Goal: Task Accomplishment & Management: Complete application form

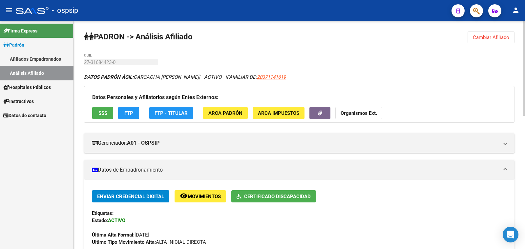
scroll to position [205, 0]
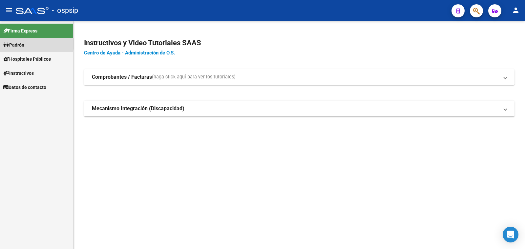
click at [21, 43] on span "Padrón" at bounding box center [13, 44] width 21 height 7
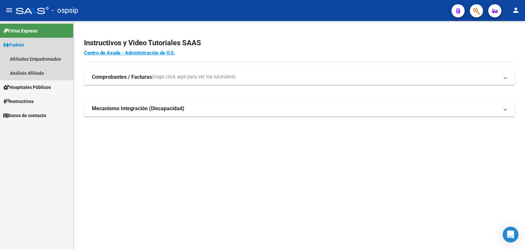
click at [21, 43] on span "Padrón" at bounding box center [13, 44] width 21 height 7
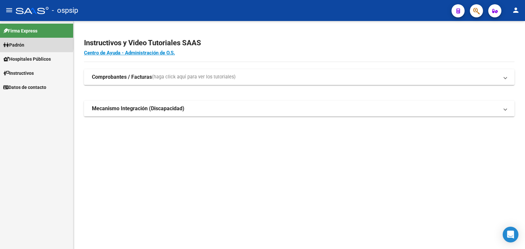
click at [23, 43] on span "Padrón" at bounding box center [13, 44] width 21 height 7
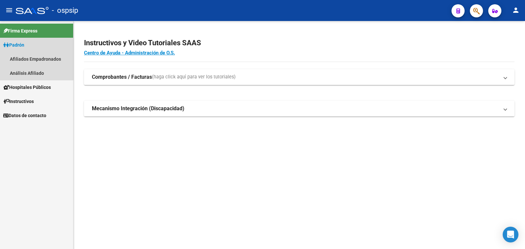
click at [23, 43] on span "Padrón" at bounding box center [13, 44] width 21 height 7
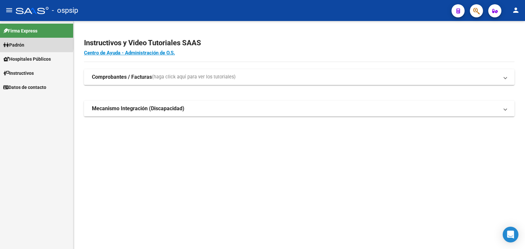
click at [23, 43] on span "Padrón" at bounding box center [13, 44] width 21 height 7
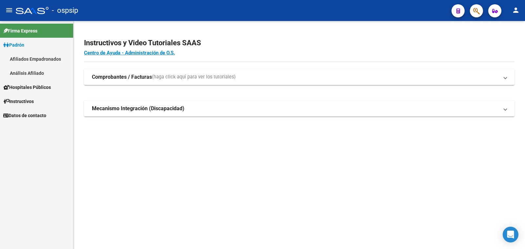
click at [27, 72] on link "Análisis Afiliado" at bounding box center [36, 73] width 73 height 14
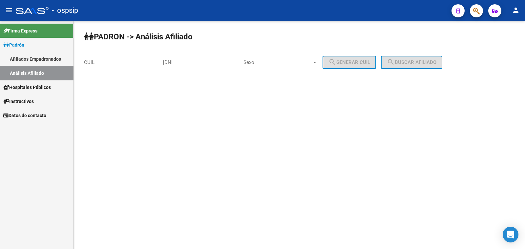
click at [187, 61] on input "DNI" at bounding box center [201, 62] width 74 height 6
type input "56335854"
click at [272, 63] on span "Sexo" at bounding box center [277, 62] width 68 height 6
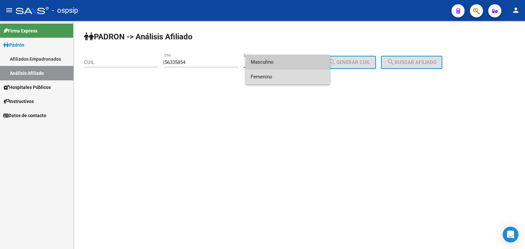
click at [286, 77] on span "Femenino" at bounding box center [288, 77] width 74 height 15
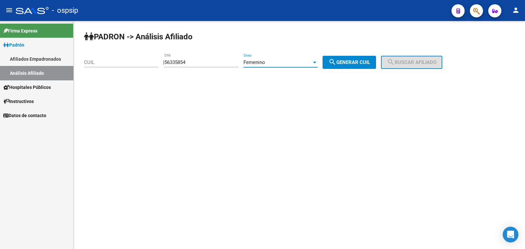
click at [346, 60] on span "search Generar CUIL" at bounding box center [349, 62] width 42 height 6
type input "27-56335854-3"
click at [422, 59] on span "search Buscar afiliado" at bounding box center [412, 62] width 50 height 6
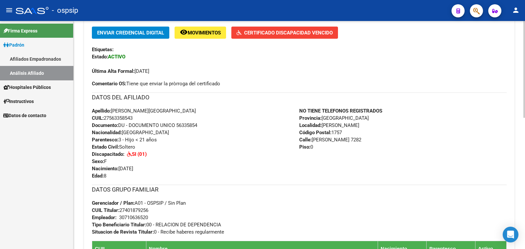
scroll to position [205, 0]
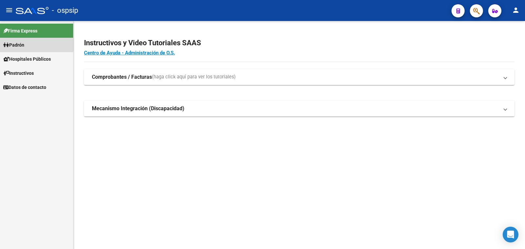
click at [23, 44] on span "Padrón" at bounding box center [13, 44] width 21 height 7
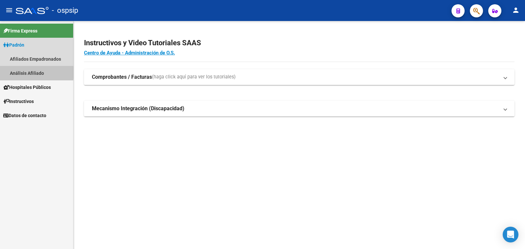
click at [28, 72] on link "Análisis Afiliado" at bounding box center [36, 73] width 73 height 14
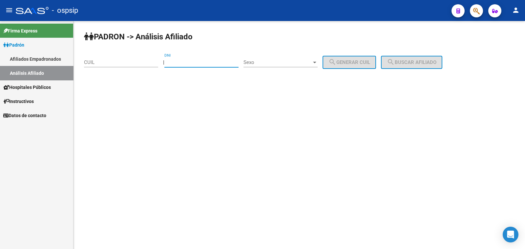
click at [203, 60] on input "DNI" at bounding box center [201, 62] width 74 height 6
paste input "52846368"
type input "52846368"
click at [300, 63] on span "Sexo" at bounding box center [277, 62] width 68 height 6
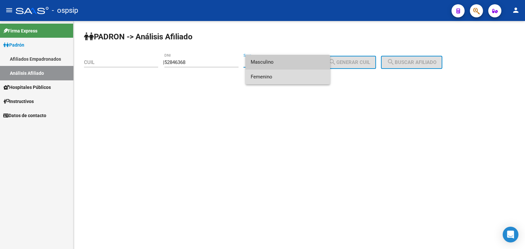
click at [302, 78] on span "Femenino" at bounding box center [288, 77] width 74 height 15
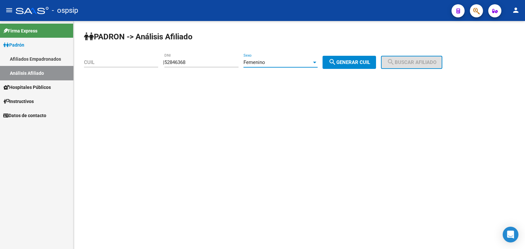
drag, startPoint x: 357, startPoint y: 61, endPoint x: 381, endPoint y: 61, distance: 23.6
click at [359, 61] on span "search Generar CUIL" at bounding box center [349, 62] width 42 height 6
type input "27-52846368-7"
click at [417, 63] on span "search Buscar afiliado" at bounding box center [412, 62] width 50 height 6
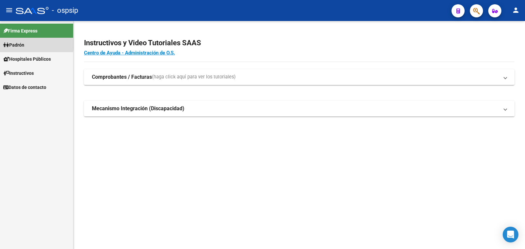
click at [24, 44] on span "Padrón" at bounding box center [13, 44] width 21 height 7
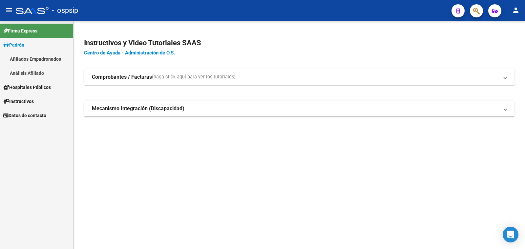
click at [34, 72] on link "Análisis Afiliado" at bounding box center [36, 73] width 73 height 14
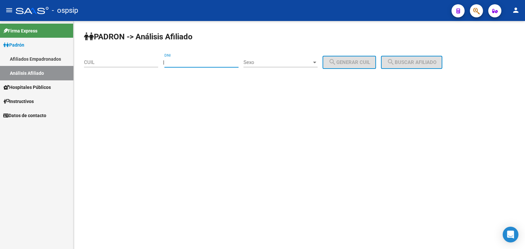
click at [187, 62] on input "DNI" at bounding box center [201, 62] width 74 height 6
paste input "52846368"
type input "52846368"
click at [298, 60] on span "Sexo" at bounding box center [277, 62] width 68 height 6
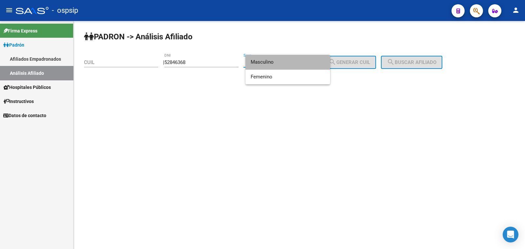
click at [298, 60] on span "Masculino" at bounding box center [288, 62] width 74 height 15
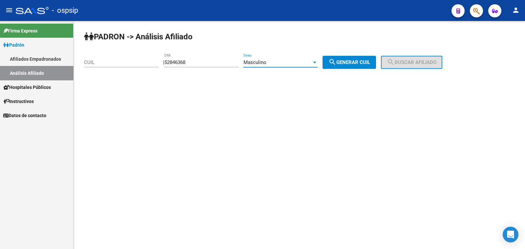
click at [353, 63] on span "search Generar CUIL" at bounding box center [349, 62] width 42 height 6
type input "20-52846368-2"
click at [413, 64] on span "search Buscar afiliado" at bounding box center [412, 62] width 50 height 6
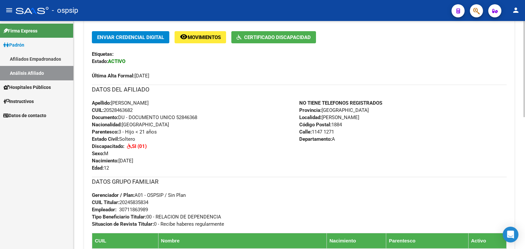
scroll to position [164, 0]
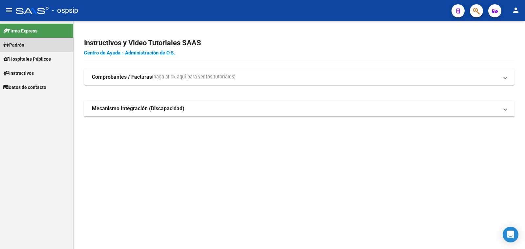
click at [12, 43] on span "Padrón" at bounding box center [13, 44] width 21 height 7
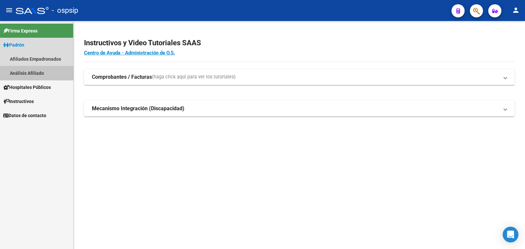
click at [24, 71] on link "Análisis Afiliado" at bounding box center [36, 73] width 73 height 14
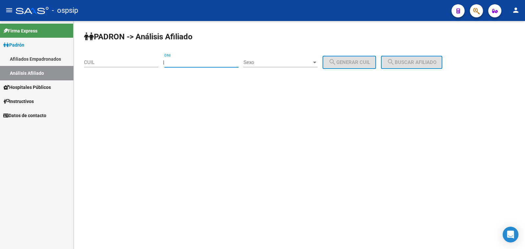
click at [186, 60] on input "DNI" at bounding box center [201, 62] width 74 height 6
click at [299, 64] on span "Sexo" at bounding box center [277, 62] width 68 height 6
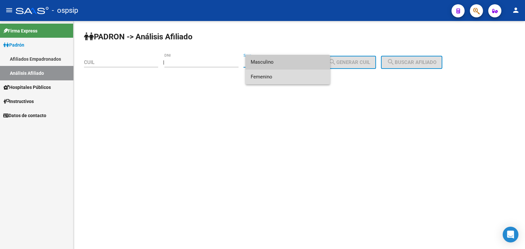
click at [300, 78] on span "Femenino" at bounding box center [288, 77] width 74 height 15
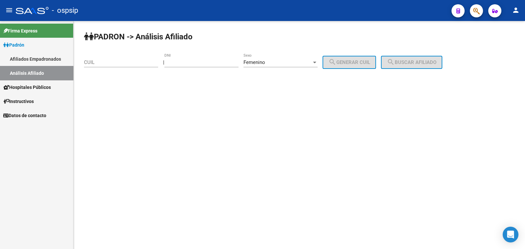
click at [198, 63] on input "DNI" at bounding box center [201, 62] width 74 height 6
type input "16981134"
click at [345, 61] on span "search Generar CUIL" at bounding box center [349, 62] width 42 height 6
type input "27-16981134-8"
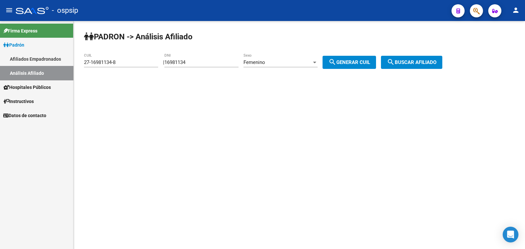
click at [410, 63] on span "search Buscar afiliado" at bounding box center [412, 62] width 50 height 6
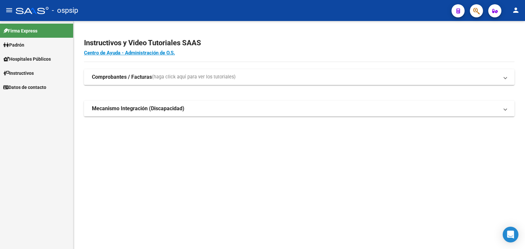
click at [16, 44] on span "Padrón" at bounding box center [13, 44] width 21 height 7
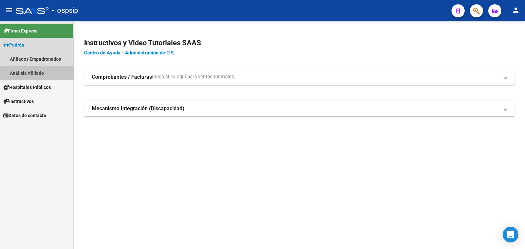
click at [25, 71] on link "Análisis Afiliado" at bounding box center [36, 73] width 73 height 14
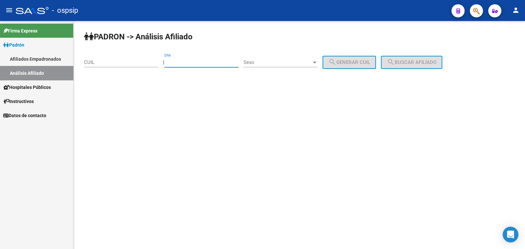
click at [185, 61] on input "DNI" at bounding box center [201, 62] width 74 height 6
paste input "96465205"
type input "96465205"
click at [289, 63] on span "Sexo" at bounding box center [277, 62] width 68 height 6
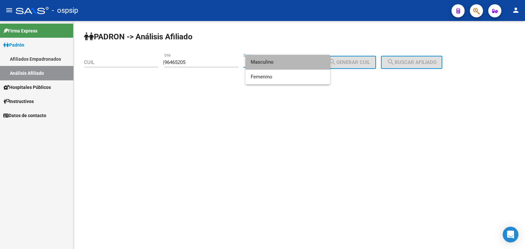
click at [289, 63] on span "Masculino" at bounding box center [288, 62] width 74 height 15
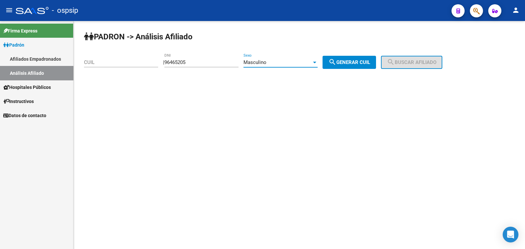
click at [356, 63] on span "search Generar CUIL" at bounding box center [349, 62] width 42 height 6
type input "20-96465205-9"
click at [420, 58] on button "search Buscar afiliado" at bounding box center [411, 62] width 61 height 13
